Goal: Task Accomplishment & Management: Manage account settings

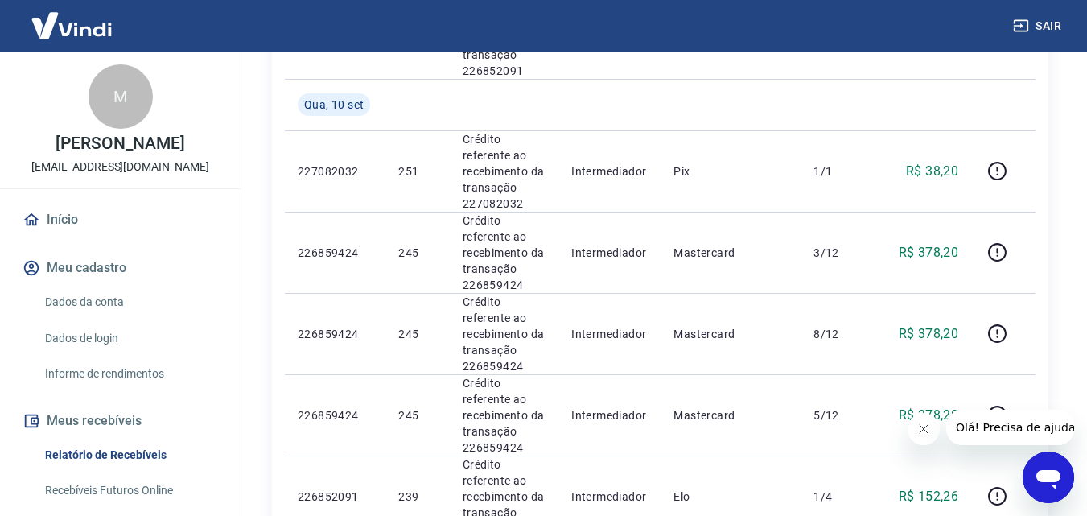
scroll to position [1770, 0]
